Goal: Information Seeking & Learning: Learn about a topic

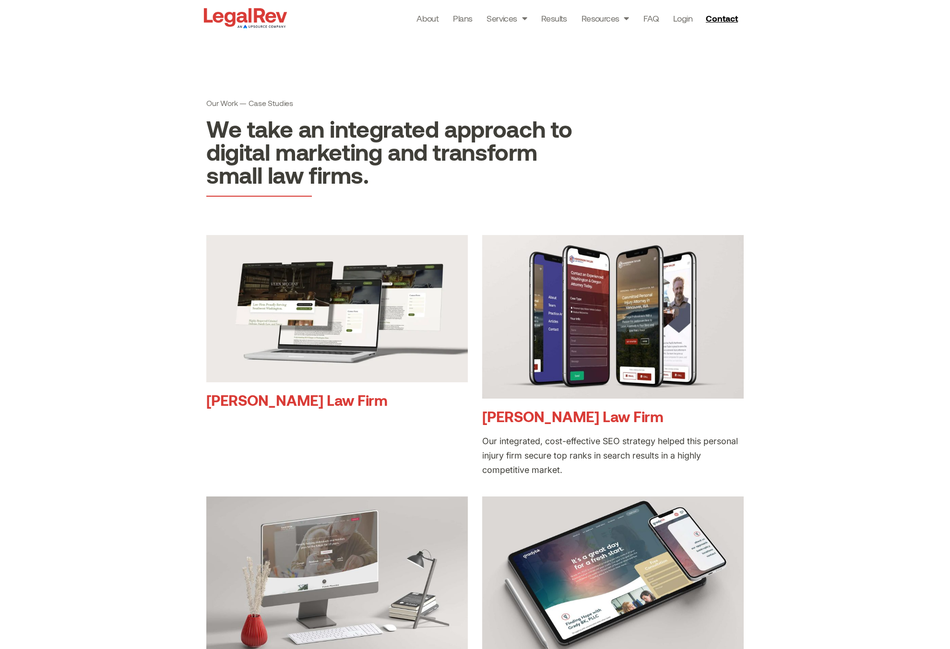
click at [571, 417] on link "[PERSON_NAME] Law Firm" at bounding box center [572, 416] width 181 height 18
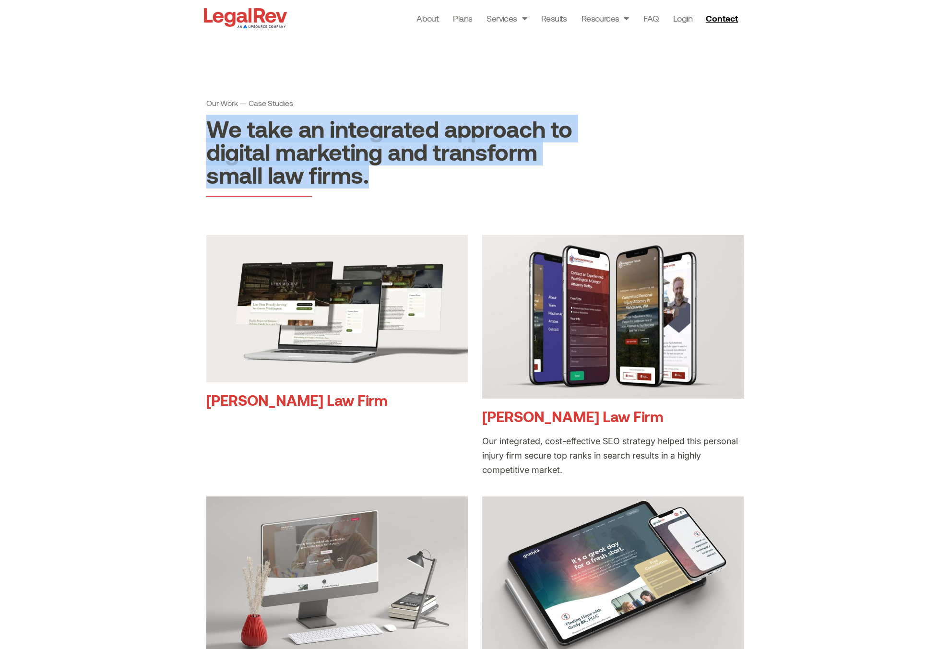
drag, startPoint x: 388, startPoint y: 179, endPoint x: 203, endPoint y: 133, distance: 190.5
click at [203, 133] on div "Our Work — Case Studies We take an integrated approach to digital marketing and…" at bounding box center [390, 148] width 376 height 108
copy h2 "We take an integrated approach to digital marketing and transform small law fir…"
